Goal: Information Seeking & Learning: Learn about a topic

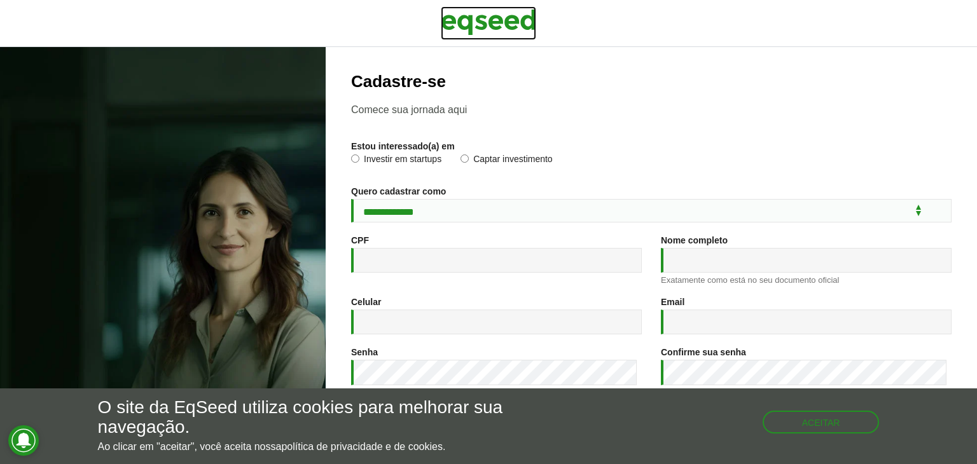
click at [517, 24] on img at bounding box center [488, 22] width 95 height 32
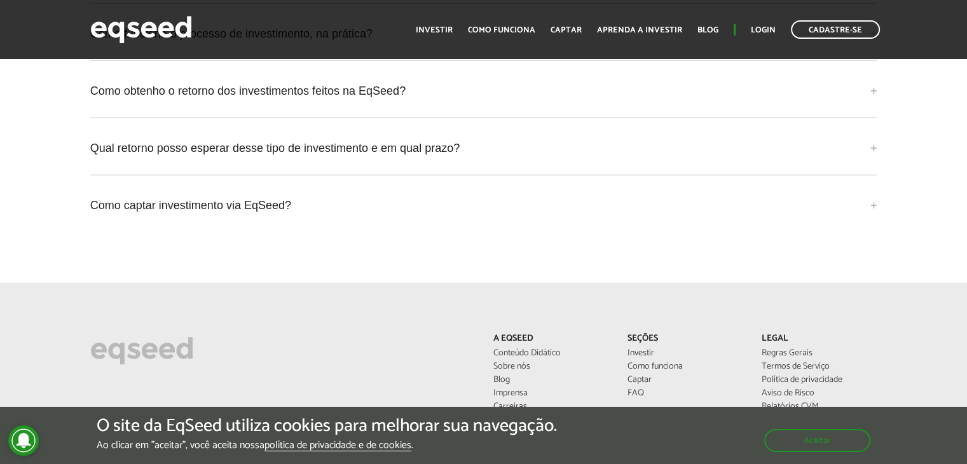
scroll to position [3307, 0]
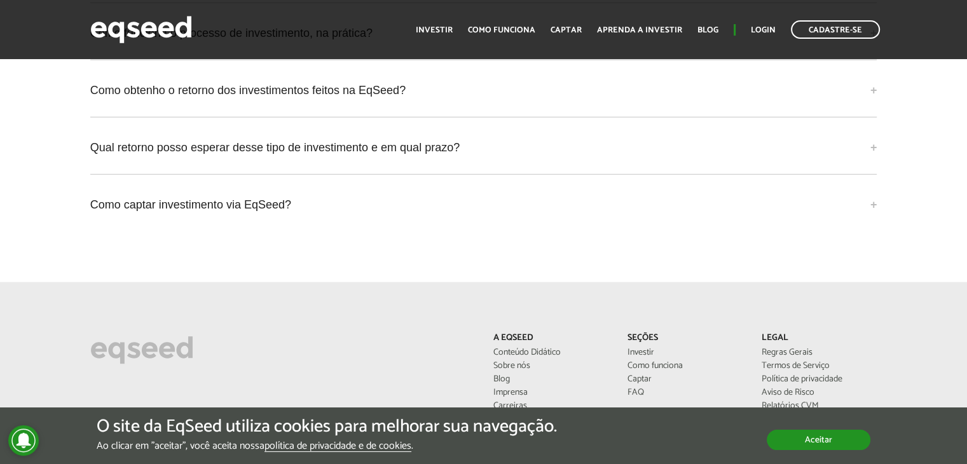
click at [809, 439] on button "Aceitar" at bounding box center [819, 440] width 104 height 20
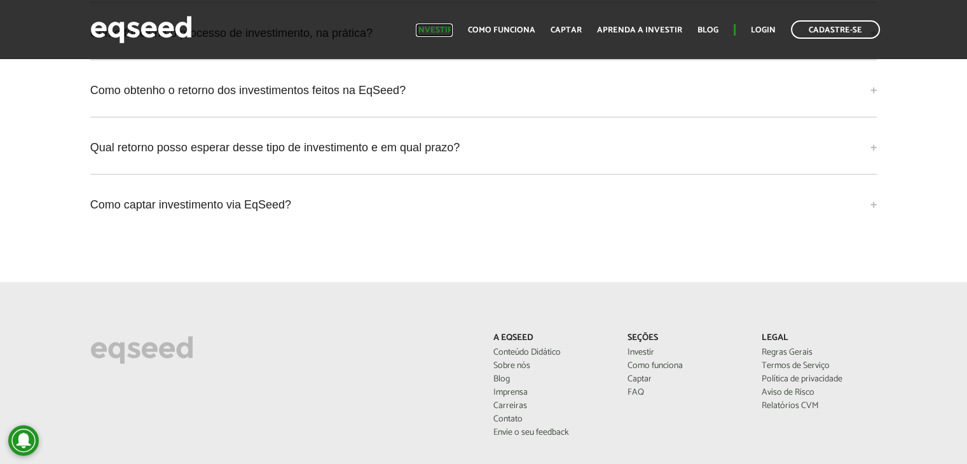
click at [440, 26] on link "Investir" at bounding box center [434, 30] width 37 height 8
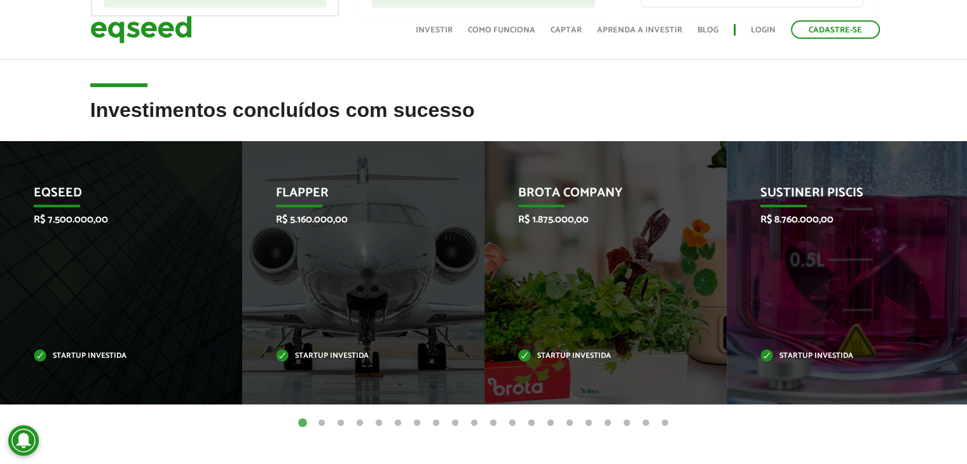
scroll to position [445, 0]
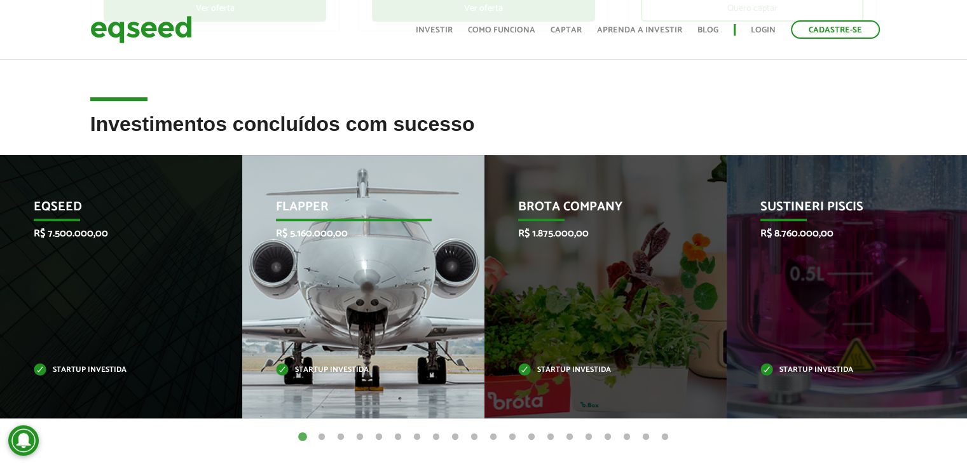
click at [346, 368] on p "Startup investida" at bounding box center [354, 370] width 156 height 7
click at [291, 205] on p "Flapper" at bounding box center [354, 211] width 156 height 22
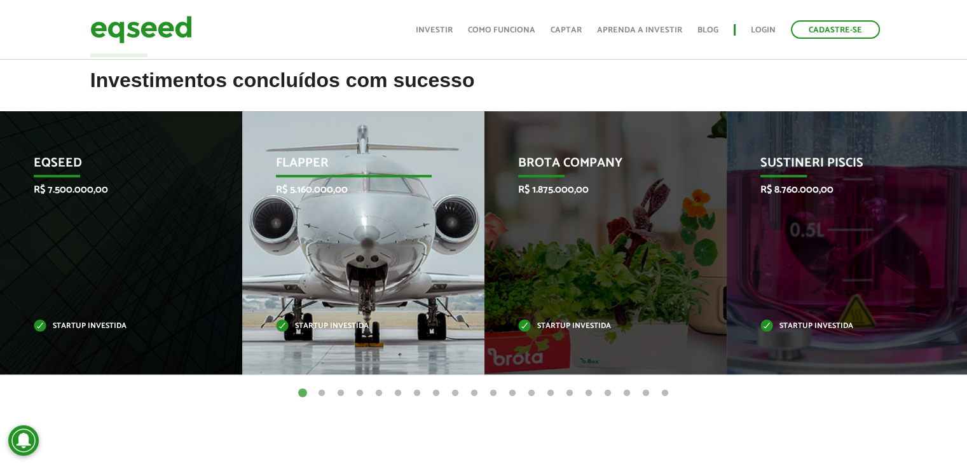
scroll to position [509, 0]
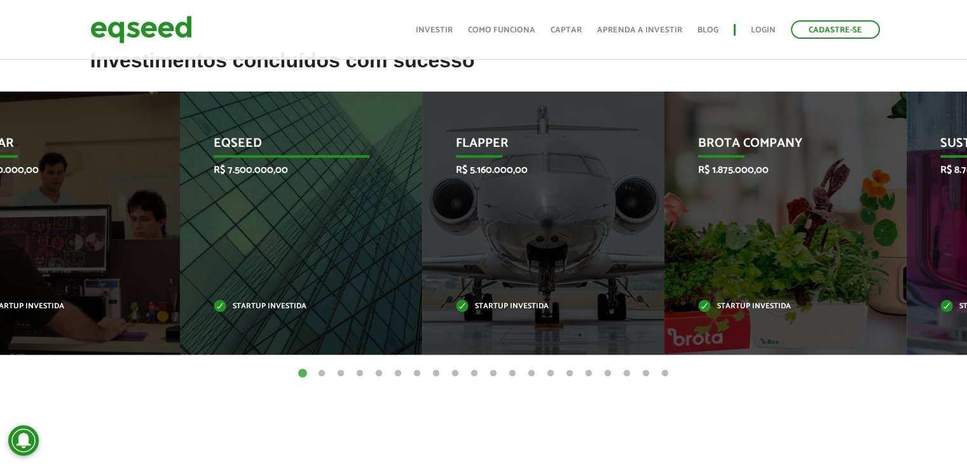
drag, startPoint x: 89, startPoint y: 206, endPoint x: 259, endPoint y: 216, distance: 170.1
click at [259, 216] on div "EqSeed R$ 7.500.000,00 Startup investida" at bounding box center [291, 223] width 223 height 263
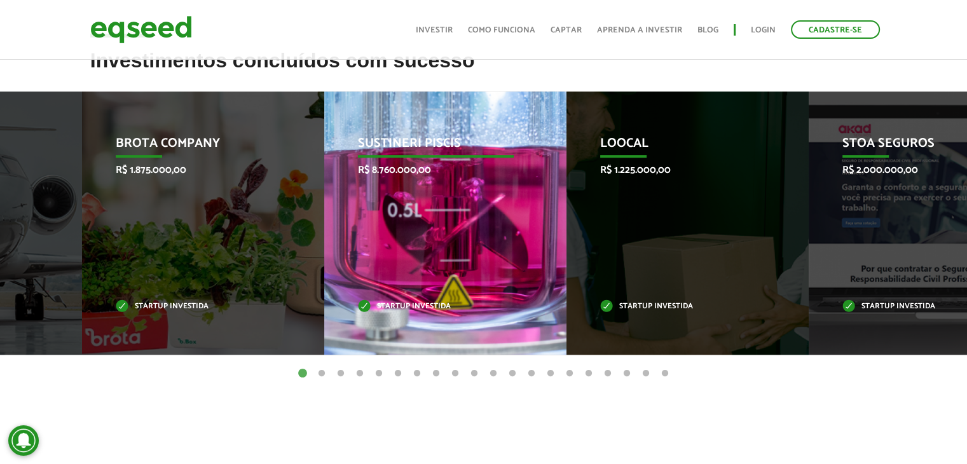
drag, startPoint x: 776, startPoint y: 247, endPoint x: 302, endPoint y: 235, distance: 474.0
click at [324, 235] on div "Sustineri Piscis R$ 8.760.000,00 Startup investida" at bounding box center [435, 223] width 223 height 263
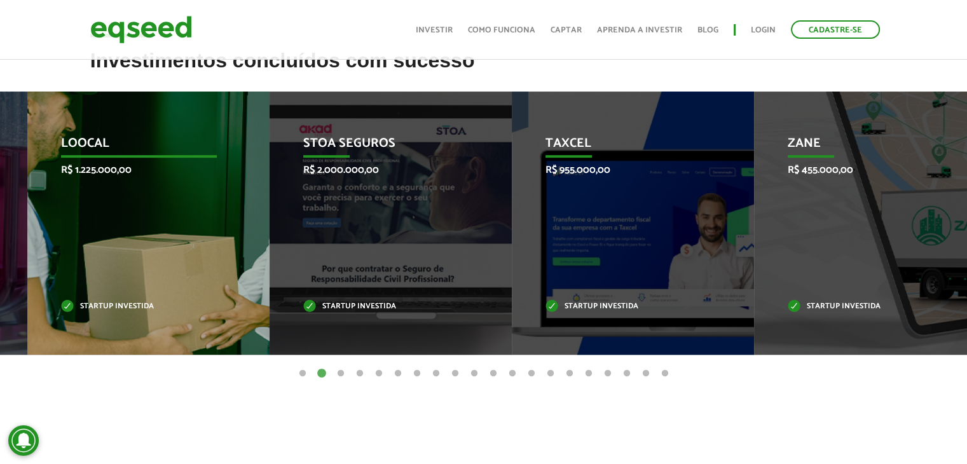
drag, startPoint x: 237, startPoint y: 212, endPoint x: 463, endPoint y: 223, distance: 226.7
click at [251, 223] on div "Loocal R$ 1.225.000,00 Startup investida" at bounding box center [138, 223] width 223 height 263
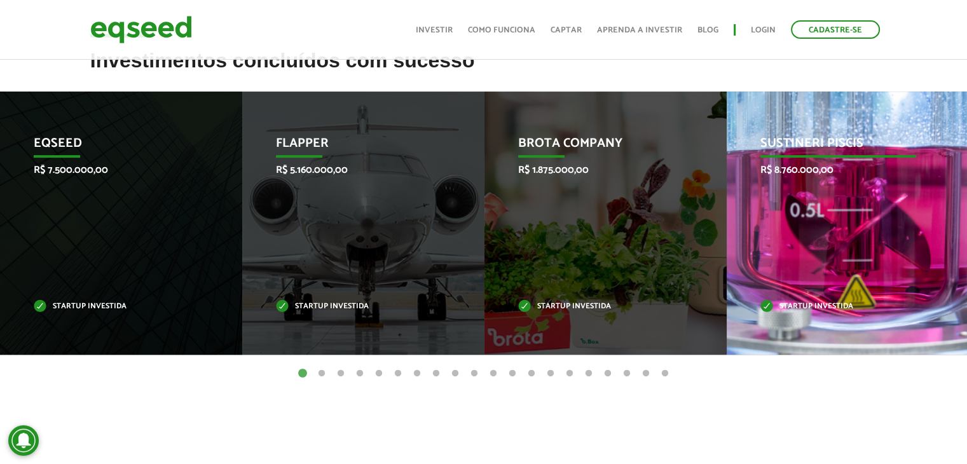
click at [831, 138] on p "Sustineri Piscis" at bounding box center [839, 147] width 156 height 22
click at [830, 138] on p "Sustineri Piscis" at bounding box center [839, 147] width 156 height 22
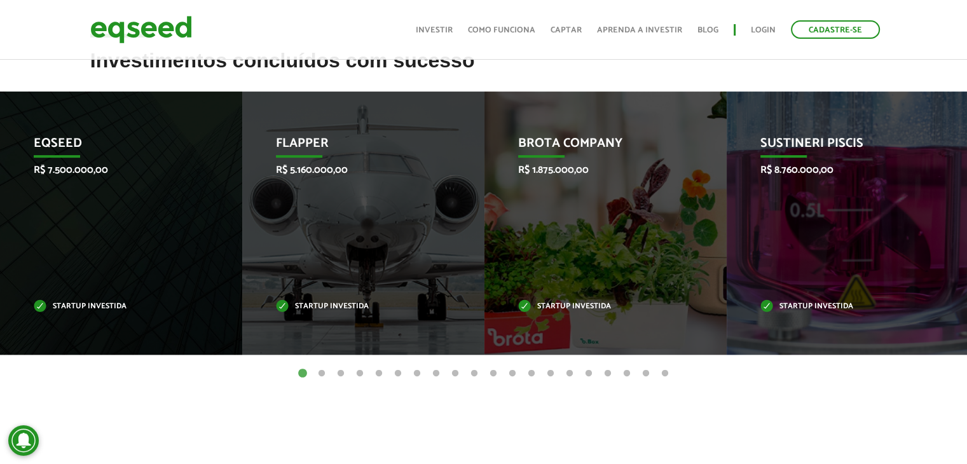
click at [325, 377] on button "2" at bounding box center [321, 374] width 13 height 13
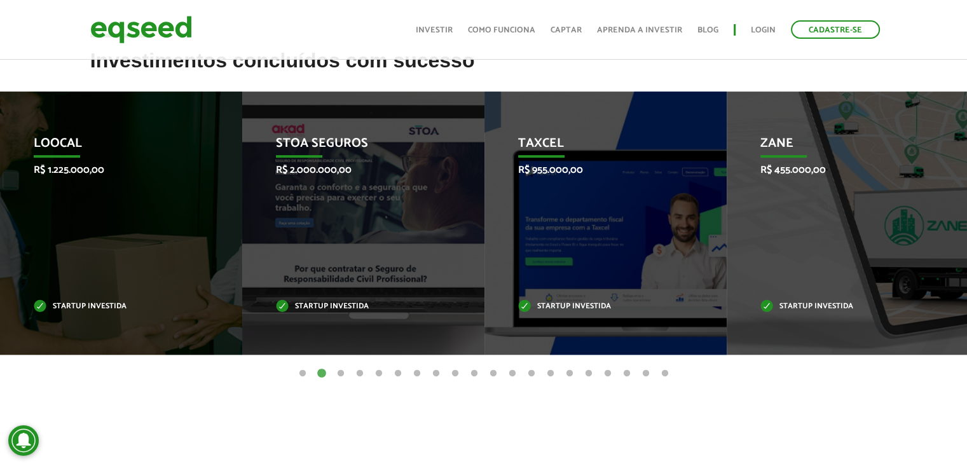
click at [339, 373] on button "3" at bounding box center [341, 374] width 13 height 13
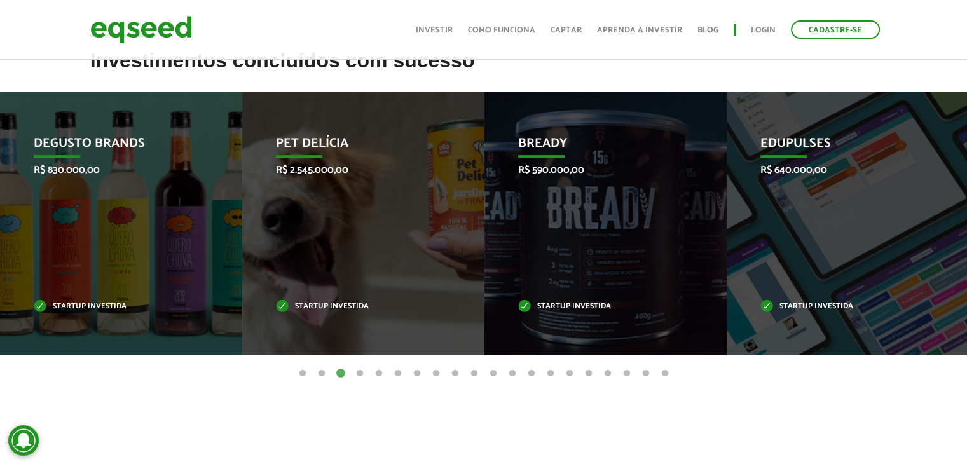
click at [361, 374] on button "4" at bounding box center [360, 374] width 13 height 13
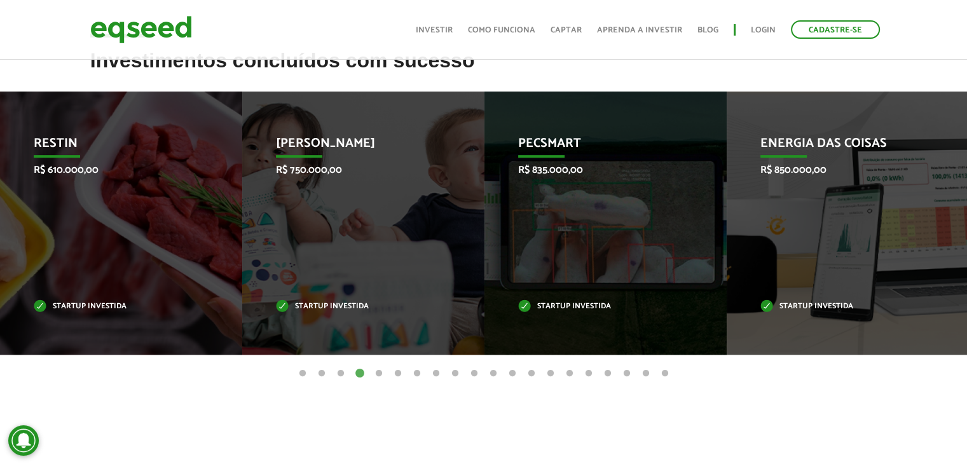
click at [382, 376] on button "5" at bounding box center [379, 374] width 13 height 13
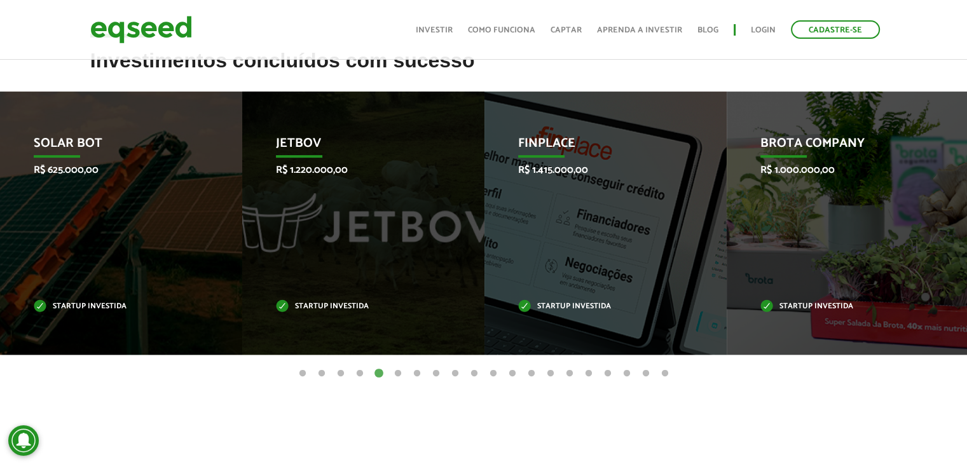
click at [403, 372] on button "6" at bounding box center [398, 374] width 13 height 13
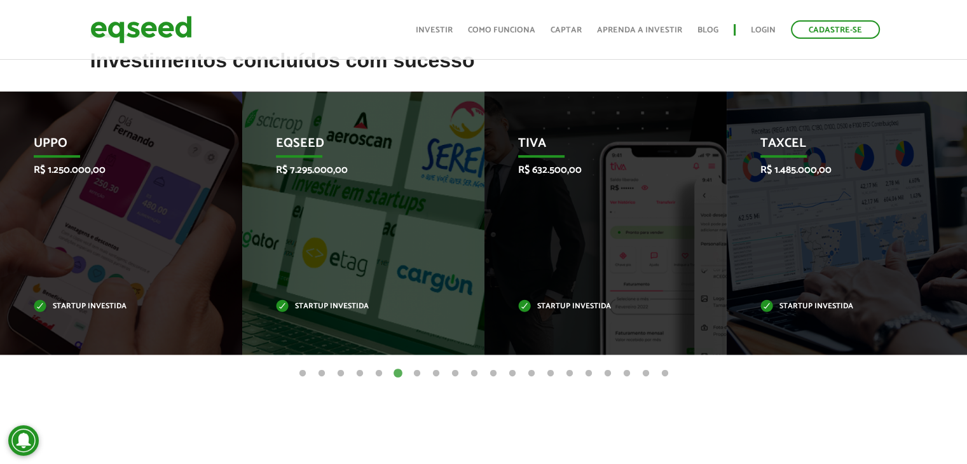
click at [417, 373] on button "7" at bounding box center [417, 374] width 13 height 13
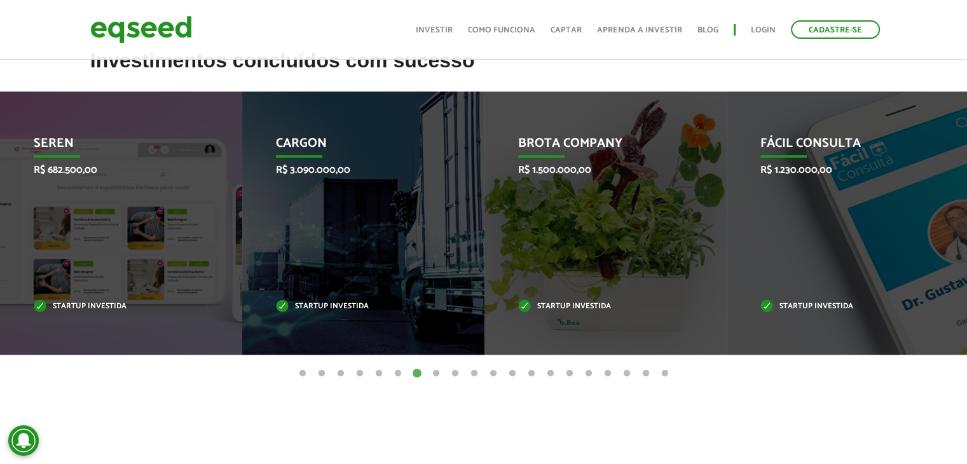
click at [435, 373] on button "8" at bounding box center [436, 374] width 13 height 13
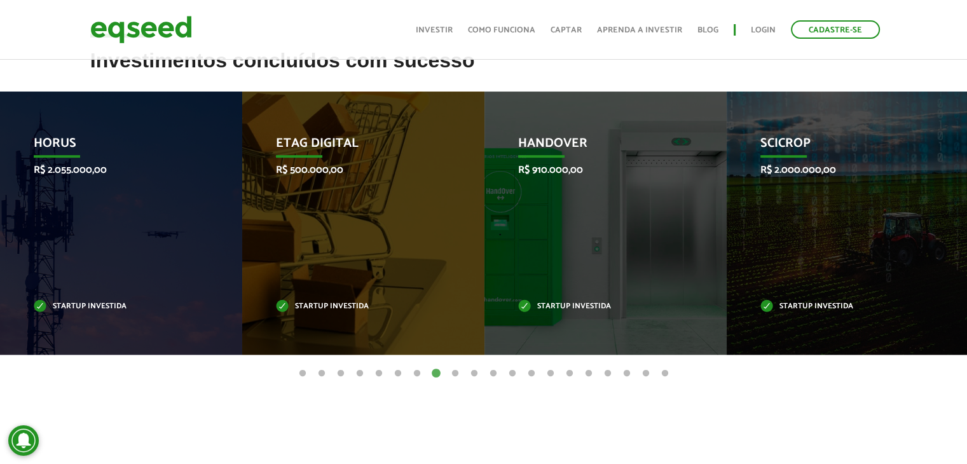
click at [456, 375] on button "9" at bounding box center [455, 374] width 13 height 13
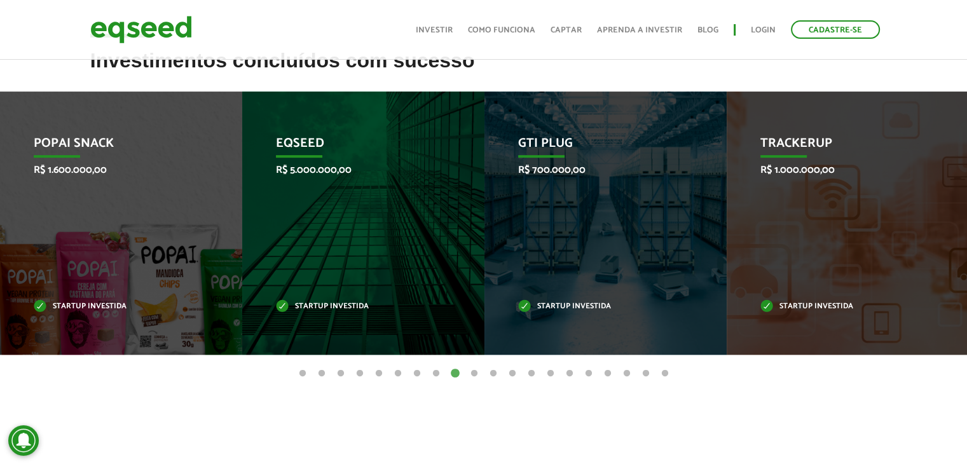
click at [436, 373] on button "8" at bounding box center [436, 374] width 13 height 13
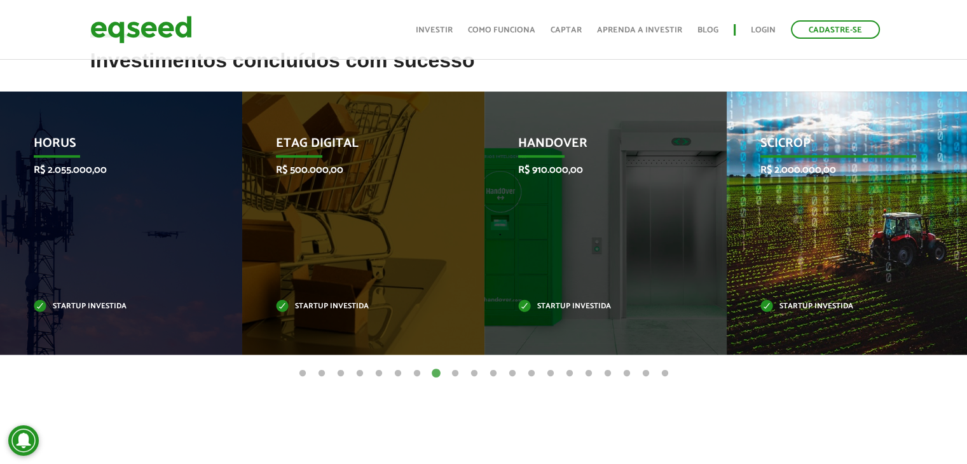
click at [773, 145] on p "SciCrop" at bounding box center [839, 147] width 156 height 22
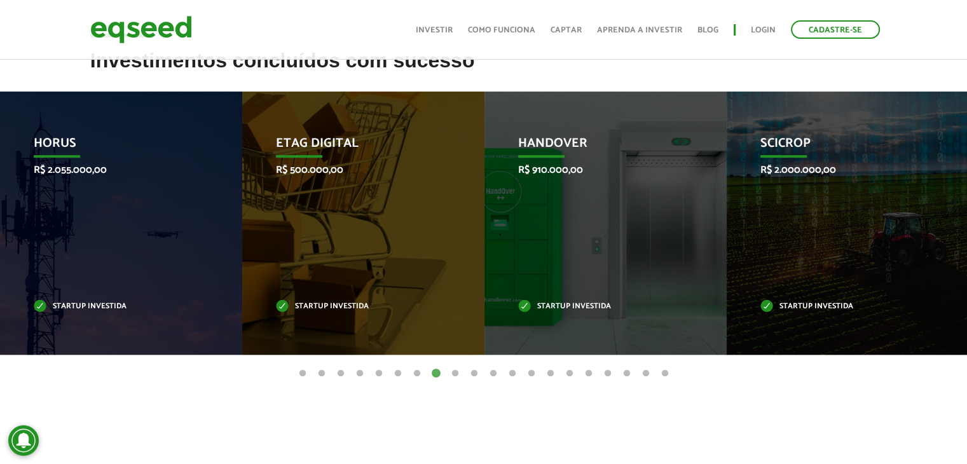
click at [453, 373] on button "9" at bounding box center [455, 374] width 13 height 13
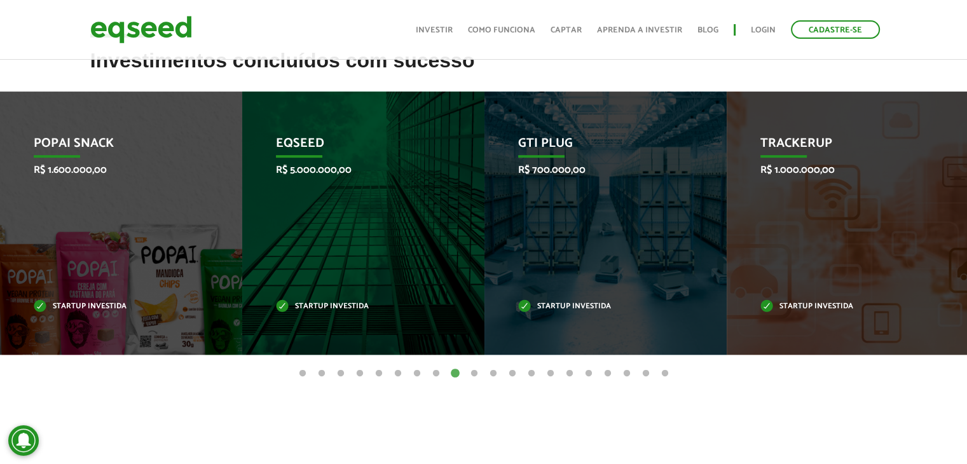
click at [476, 373] on button "10" at bounding box center [474, 374] width 13 height 13
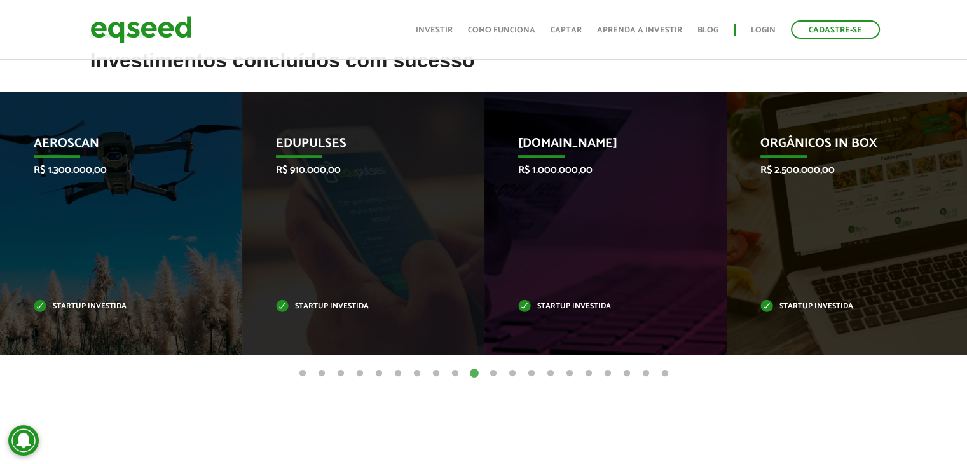
click at [499, 374] on ul "1 2 3 4 5 6 7 8 9 10 11 12 13 14 15 16 17 18 19 20" at bounding box center [483, 373] width 967 height 14
click at [494, 374] on button "11" at bounding box center [493, 374] width 13 height 13
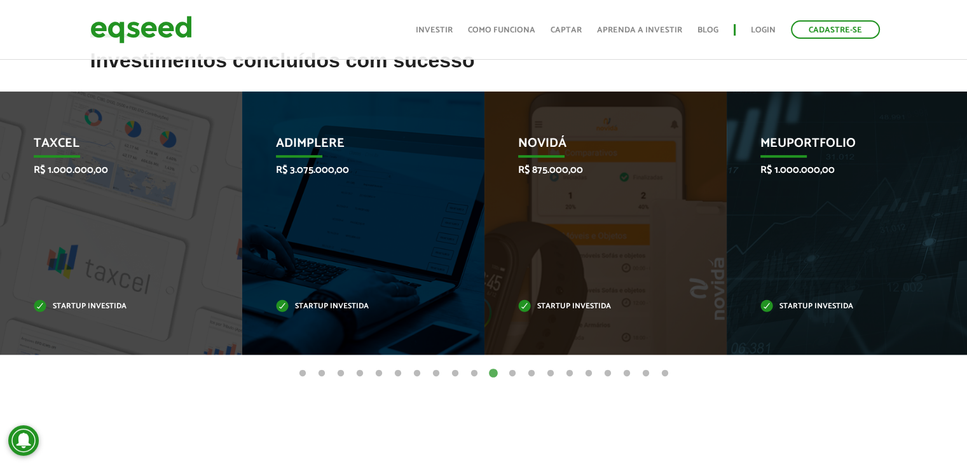
click at [514, 376] on button "12" at bounding box center [512, 374] width 13 height 13
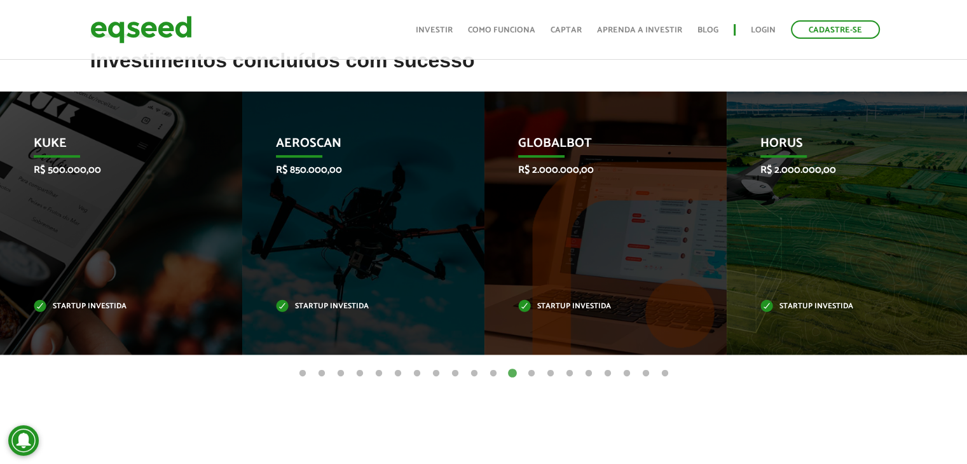
click at [532, 376] on button "13" at bounding box center [531, 374] width 13 height 13
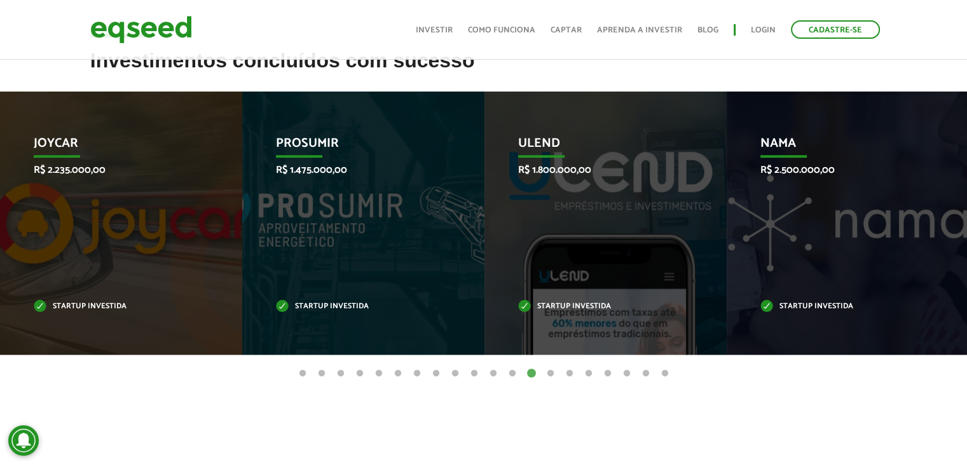
click at [551, 376] on button "14" at bounding box center [550, 374] width 13 height 13
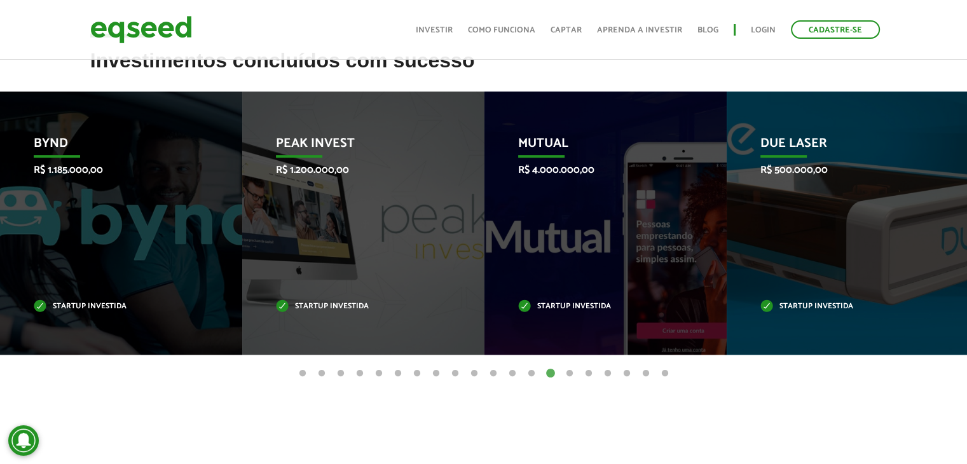
click at [573, 375] on button "15" at bounding box center [569, 374] width 13 height 13
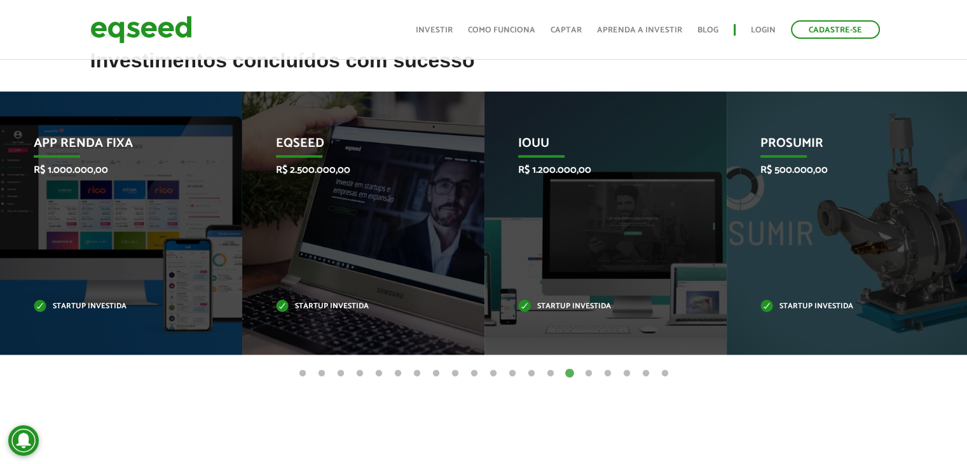
click at [548, 377] on button "14" at bounding box center [550, 374] width 13 height 13
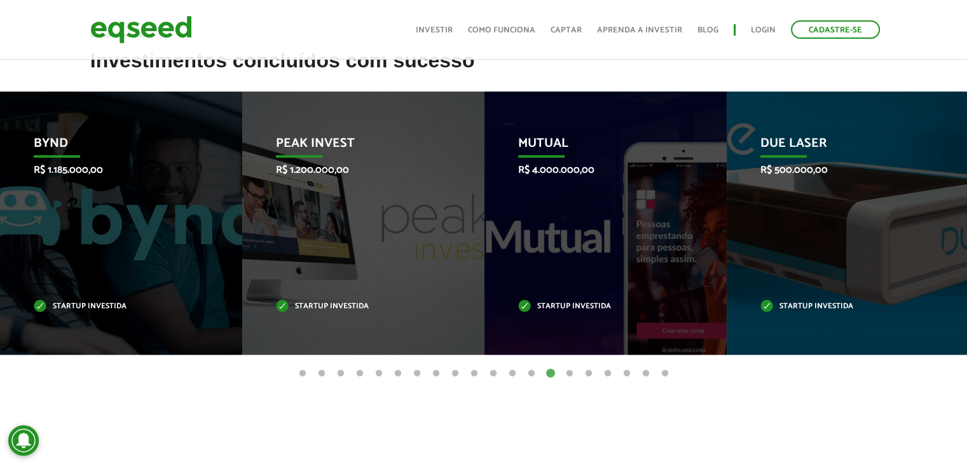
click at [574, 375] on button "15" at bounding box center [569, 374] width 13 height 13
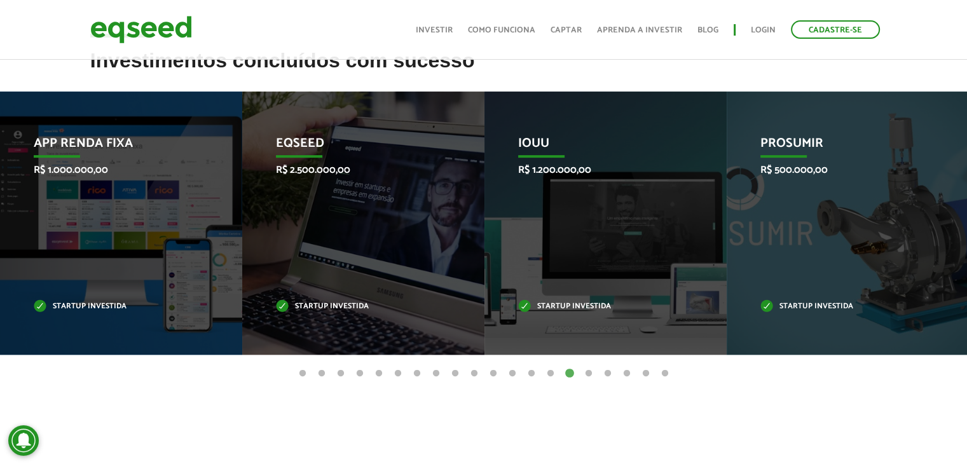
click at [593, 375] on button "16" at bounding box center [589, 374] width 13 height 13
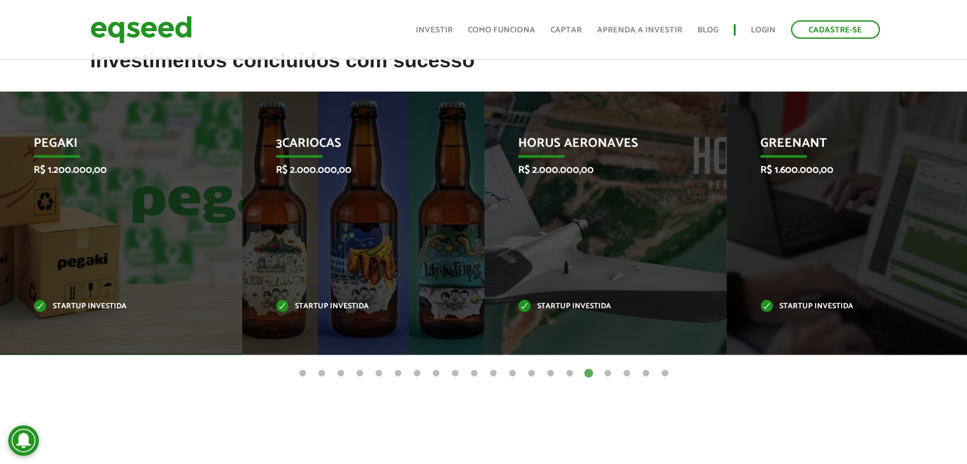
click at [608, 376] on button "17" at bounding box center [608, 374] width 13 height 13
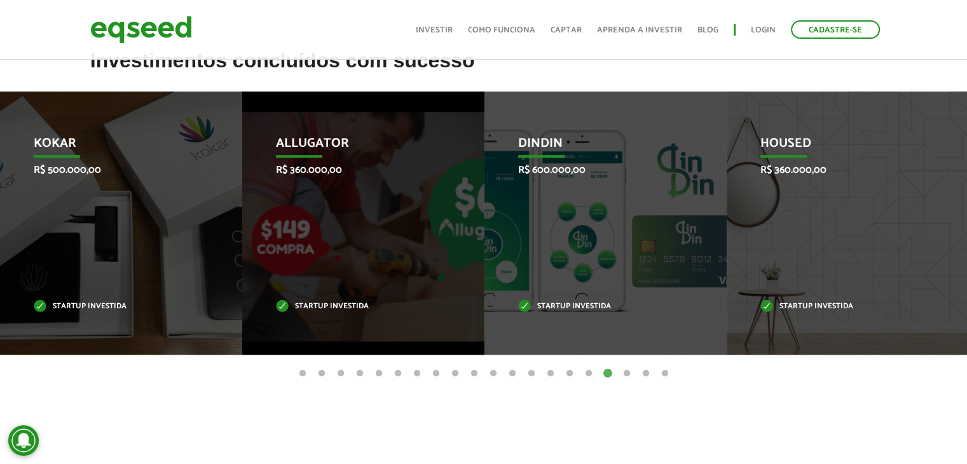
click at [628, 373] on button "18" at bounding box center [627, 374] width 13 height 13
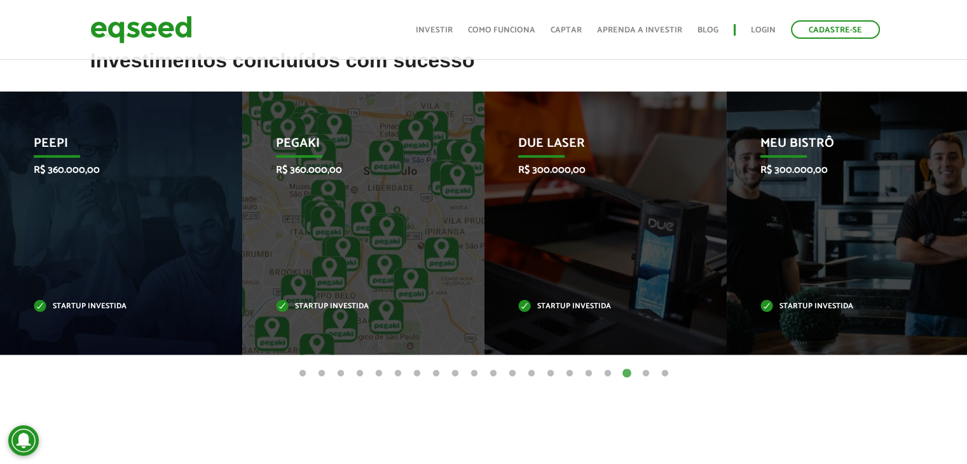
click at [642, 372] on button "19" at bounding box center [646, 374] width 13 height 13
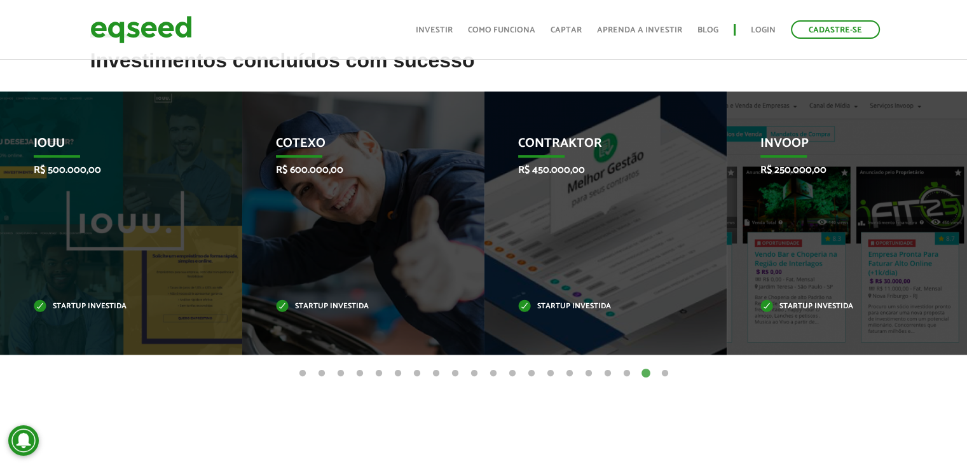
click at [666, 372] on button "20" at bounding box center [665, 374] width 13 height 13
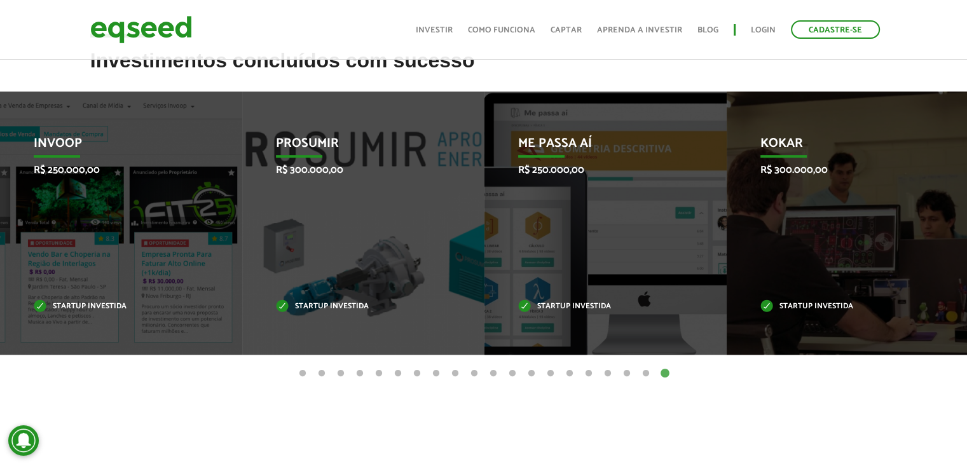
click at [298, 371] on button "1" at bounding box center [302, 374] width 13 height 13
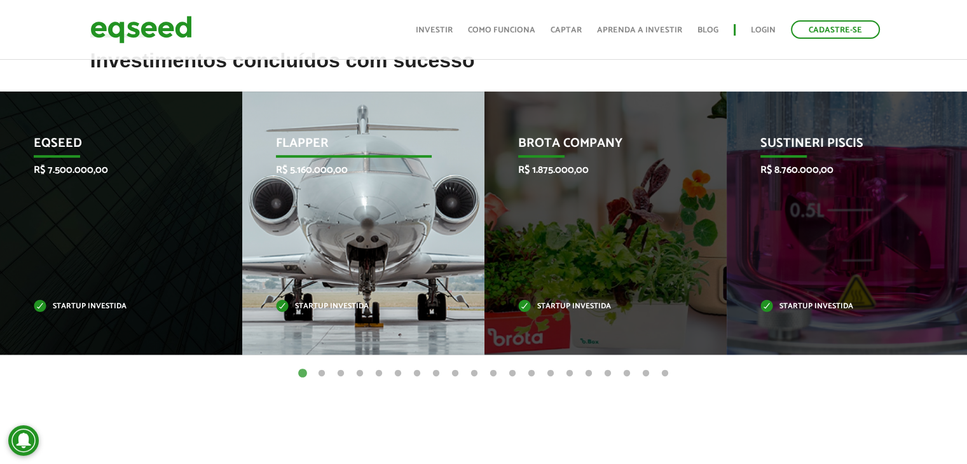
click at [340, 172] on p "R$ 5.160.000,00" at bounding box center [354, 170] width 156 height 12
click at [307, 146] on p "Flapper" at bounding box center [354, 147] width 156 height 22
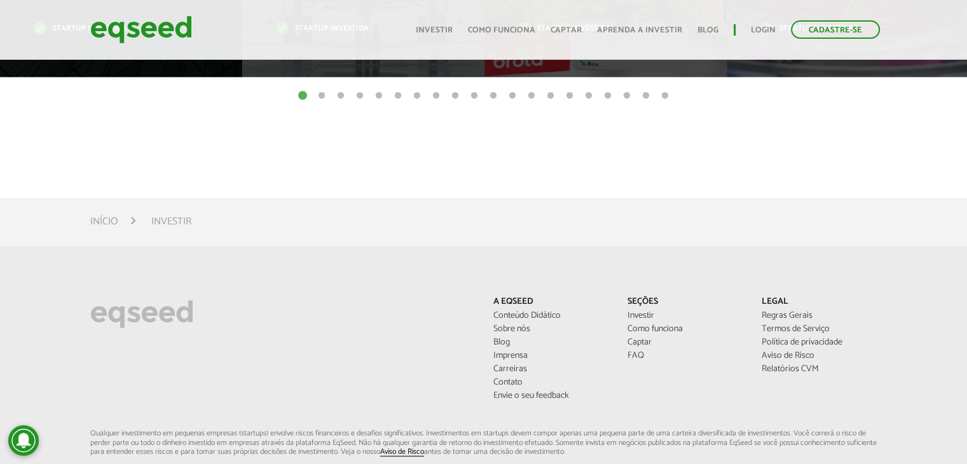
scroll to position [827, 0]
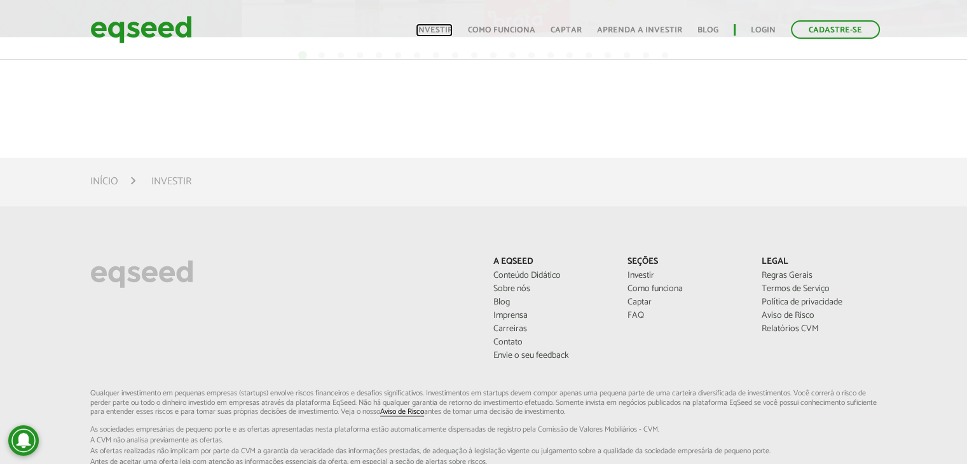
click at [429, 32] on link "Investir" at bounding box center [434, 30] width 37 height 8
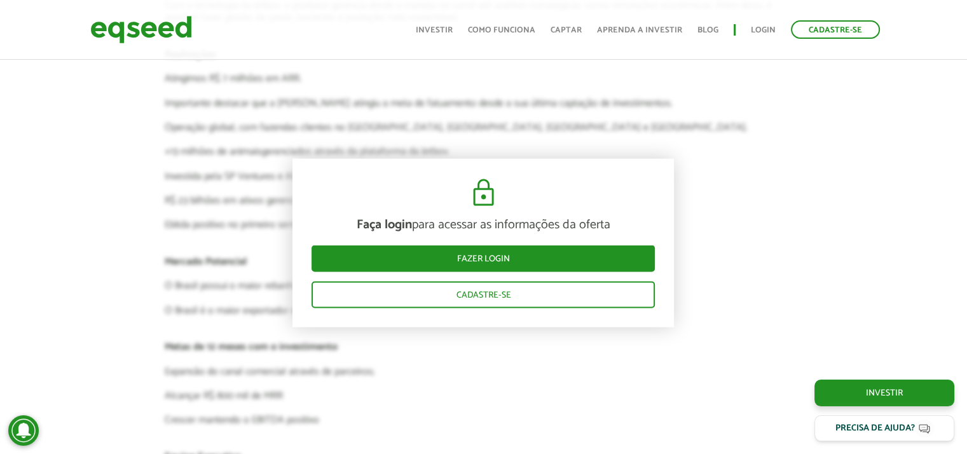
scroll to position [2534, 0]
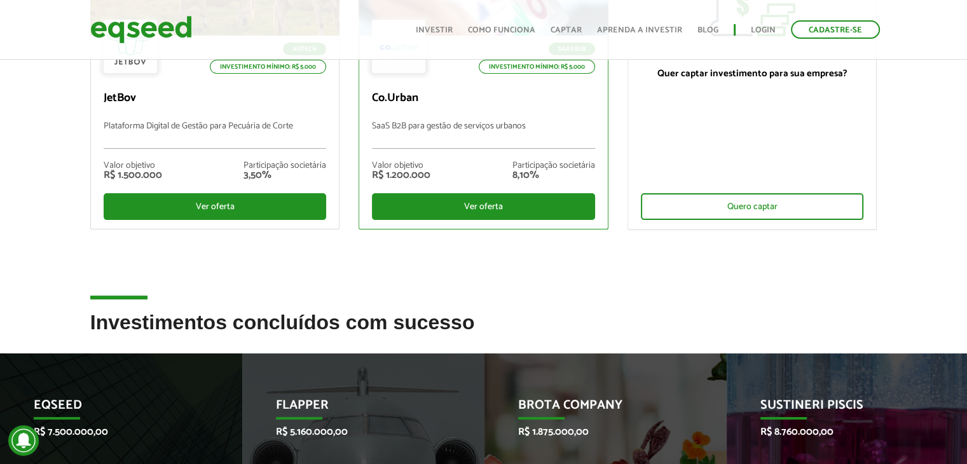
scroll to position [318, 0]
